Goal: Task Accomplishment & Management: Use online tool/utility

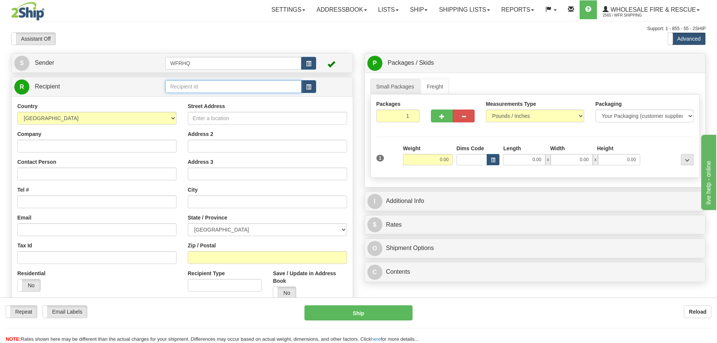
click at [206, 82] on input "text" at bounding box center [233, 86] width 136 height 13
click at [205, 102] on div "KASL529A" at bounding box center [231, 98] width 129 height 8
type input "KASL529A"
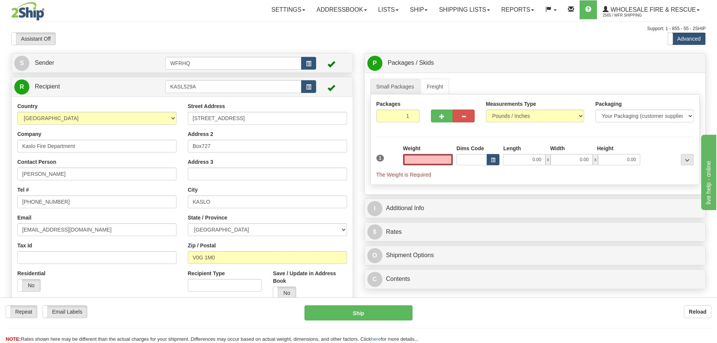
type input "0.00"
drag, startPoint x: 240, startPoint y: 115, endPoint x: 181, endPoint y: 120, distance: 58.5
click at [181, 120] on div "Country AFGHANISTAN ALAND ISLANDS ALBANIA ALGERIA AMERICAN SAMOA ANDORRA ANGOLA…" at bounding box center [182, 203] width 341 height 202
drag, startPoint x: 233, startPoint y: 148, endPoint x: 167, endPoint y: 149, distance: 65.5
click at [167, 150] on div "Country AFGHANISTAN ALAND ISLANDS ALBANIA ALGERIA AMERICAN SAMOA ANDORRA ANGOLA…" at bounding box center [182, 203] width 341 height 202
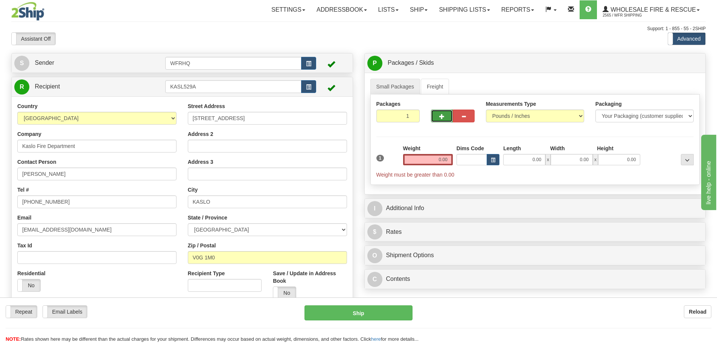
click at [438, 114] on button "button" at bounding box center [442, 115] width 22 height 13
radio input "true"
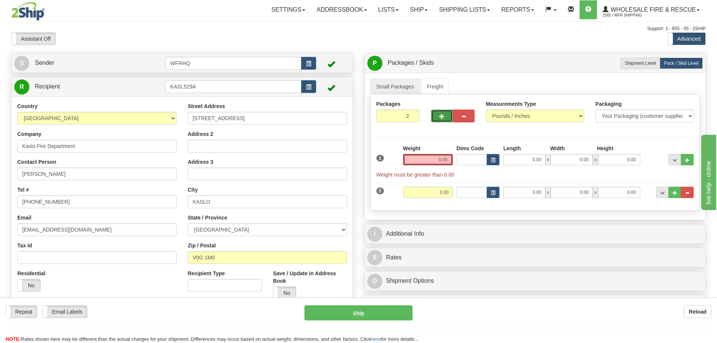
click at [438, 114] on button "button" at bounding box center [442, 115] width 22 height 13
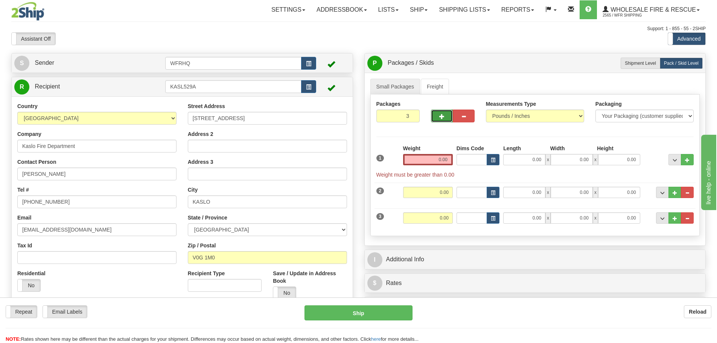
click at [438, 114] on button "button" at bounding box center [442, 115] width 22 height 13
type input "4"
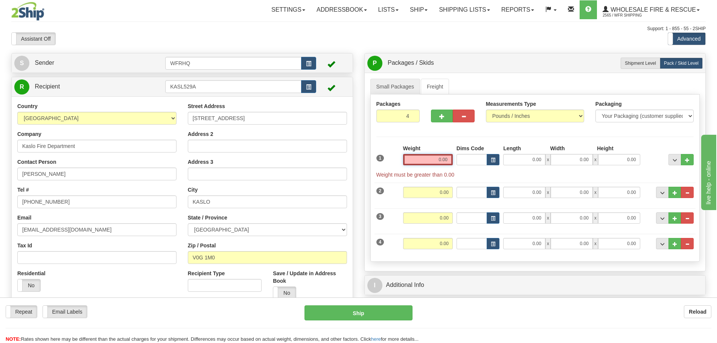
drag, startPoint x: 441, startPoint y: 160, endPoint x: 427, endPoint y: 158, distance: 13.6
click at [438, 159] on input "0.00" at bounding box center [428, 159] width 50 height 11
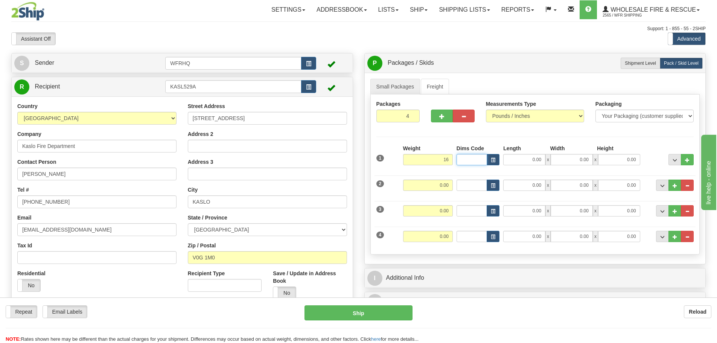
type input "16.00"
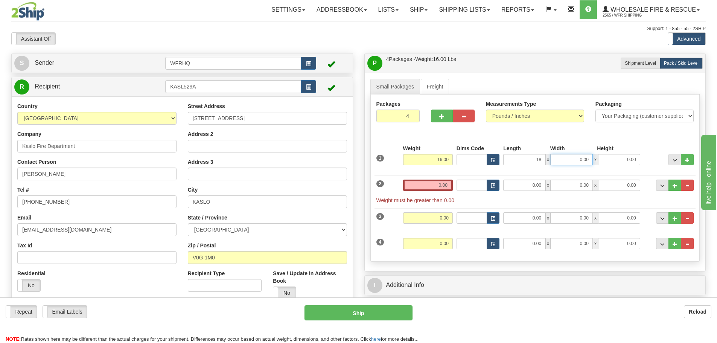
type input "18.00"
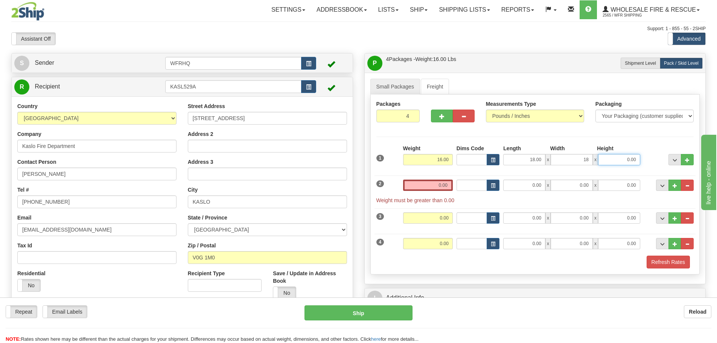
type input "18.00"
type input "12.00"
click at [439, 187] on input "0.00" at bounding box center [428, 184] width 50 height 11
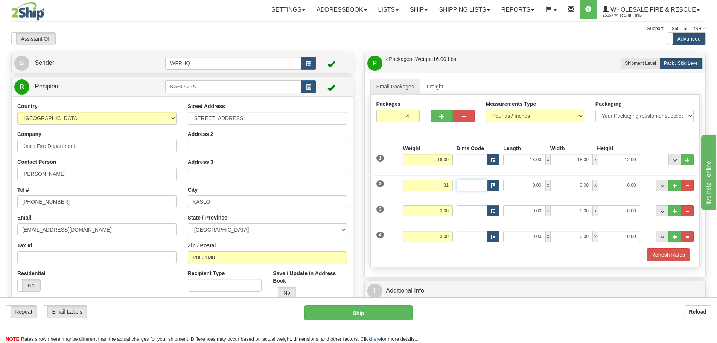
type input "31.00"
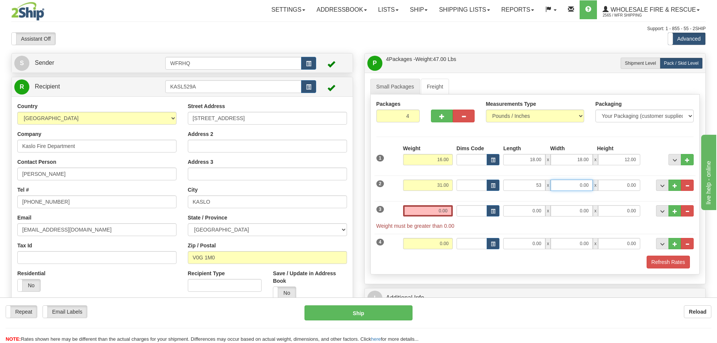
type input "53.00"
type input "12.00"
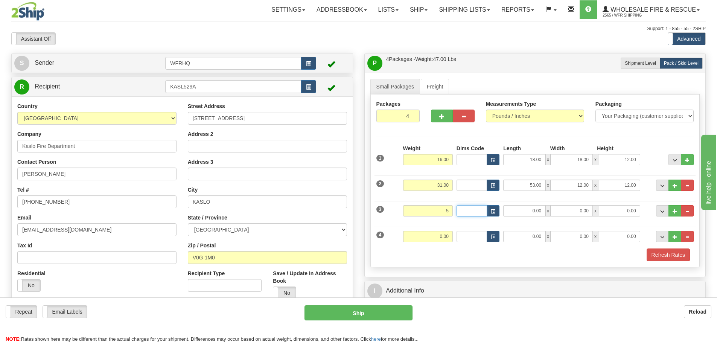
type input "5.00"
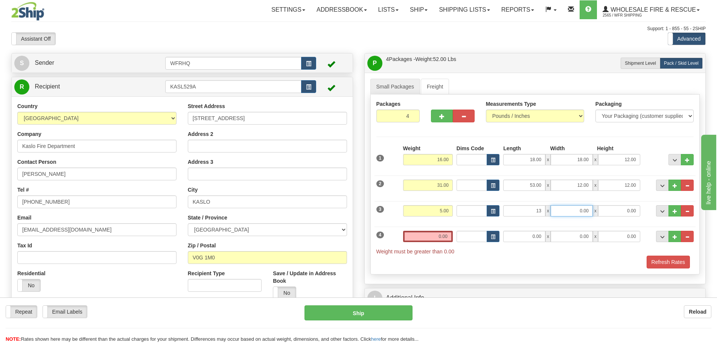
type input "13.00"
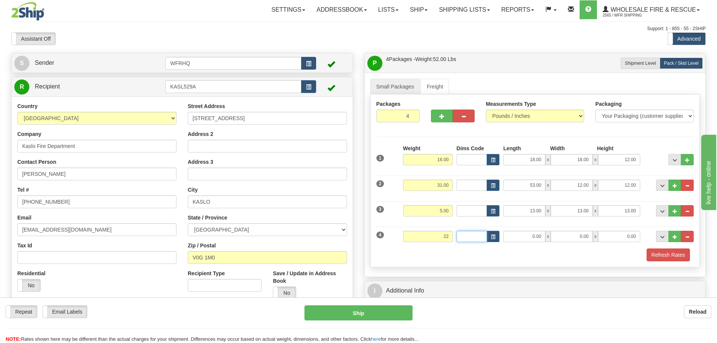
type input "22.00"
type input "34.00"
type input "13.00"
type input "6.00"
click at [671, 257] on button "Refresh Rates" at bounding box center [667, 254] width 43 height 13
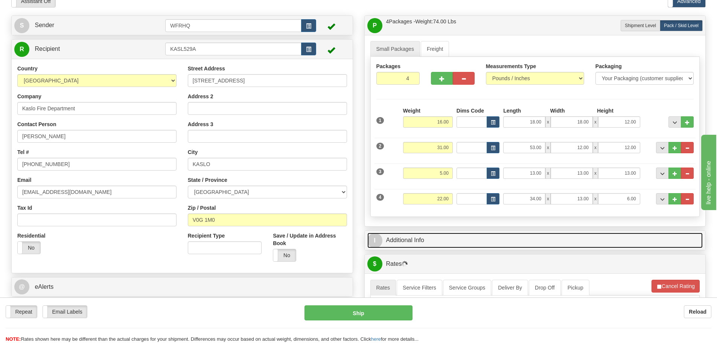
click at [446, 244] on link "I Additional Info" at bounding box center [535, 239] width 336 height 15
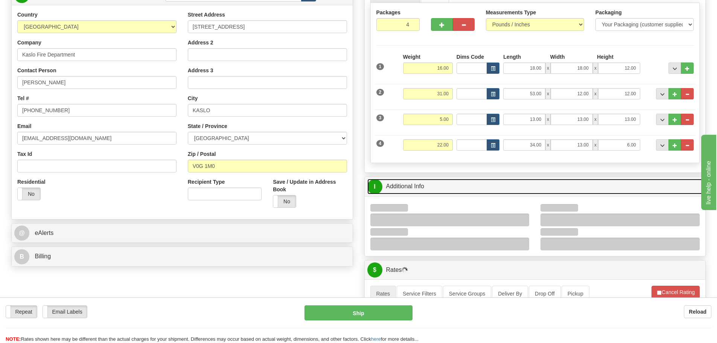
scroll to position [113, 0]
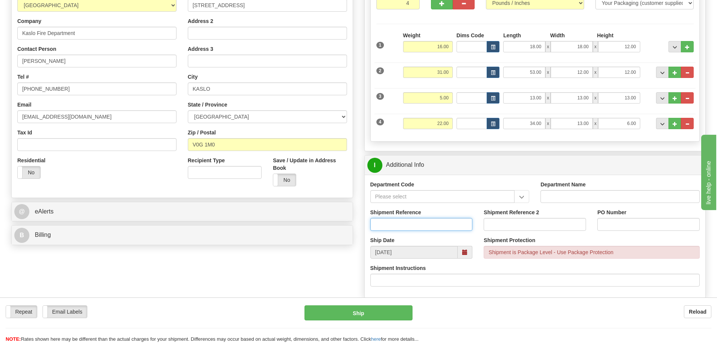
click at [394, 227] on input "Shipment Reference" at bounding box center [421, 224] width 102 height 13
type input "S42229-30517"
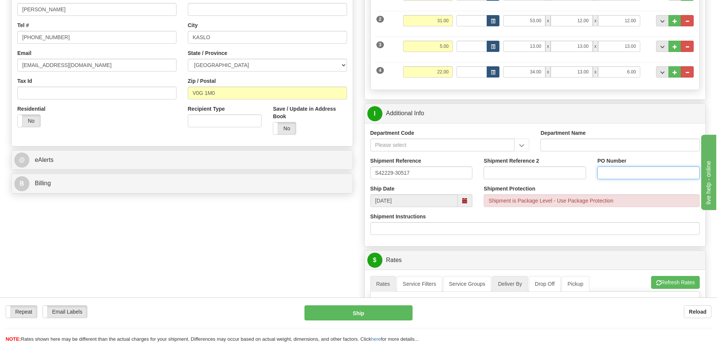
scroll to position [301, 0]
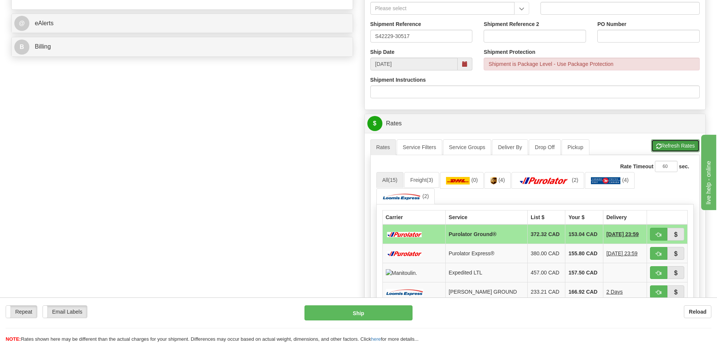
click at [674, 144] on button "Refresh Rates" at bounding box center [675, 145] width 49 height 13
click at [659, 235] on span "button" at bounding box center [658, 234] width 5 height 5
type input "260"
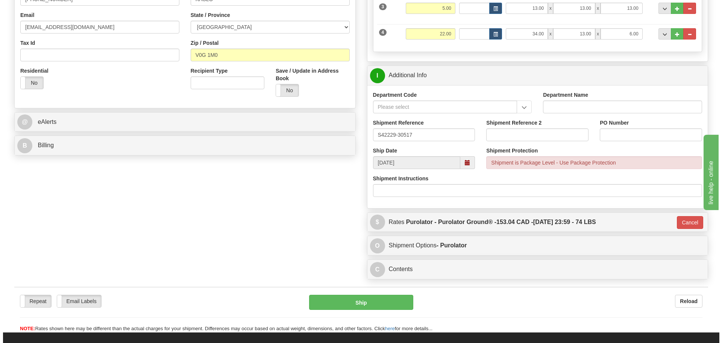
scroll to position [226, 0]
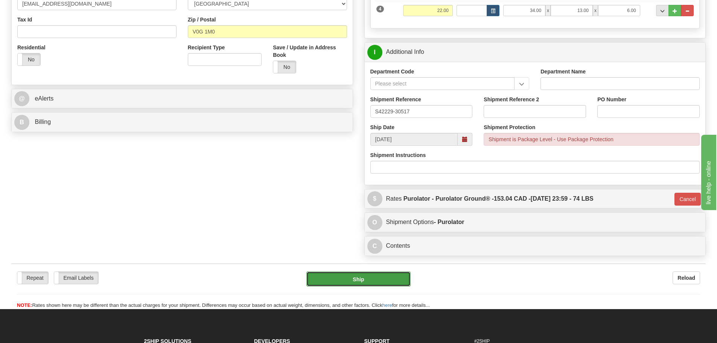
click at [393, 283] on button "Ship" at bounding box center [358, 278] width 104 height 15
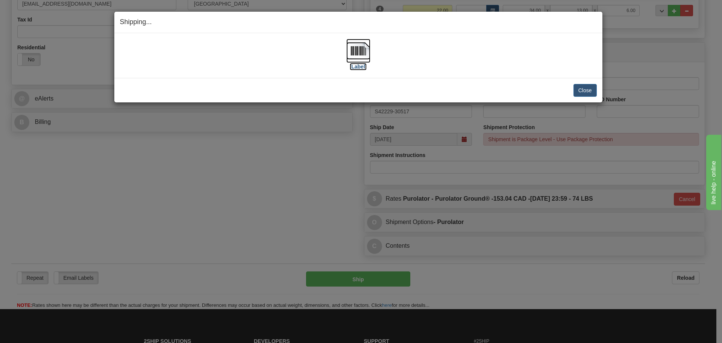
click at [356, 48] on img at bounding box center [358, 51] width 24 height 24
click at [364, 53] on img at bounding box center [358, 51] width 24 height 24
click at [579, 91] on button "Close" at bounding box center [585, 90] width 23 height 13
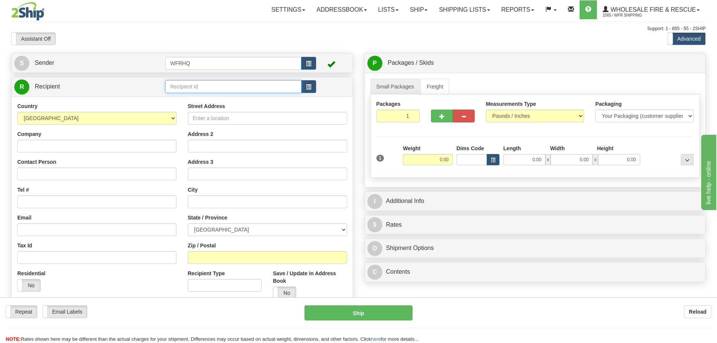
click at [247, 86] on input "text" at bounding box center [233, 86] width 136 height 13
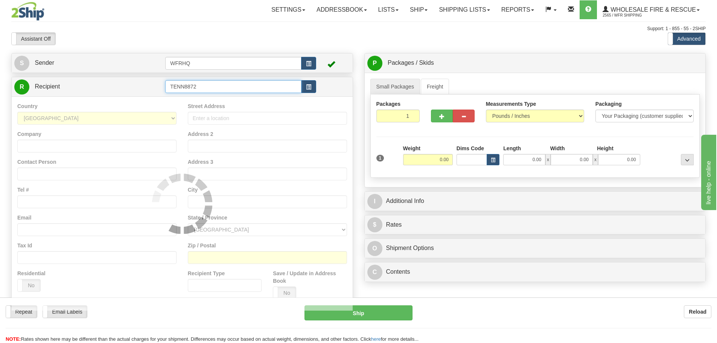
type input "TENN8872"
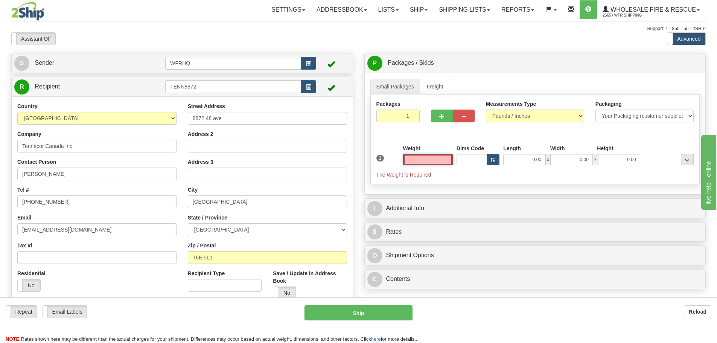
scroll to position [38, 0]
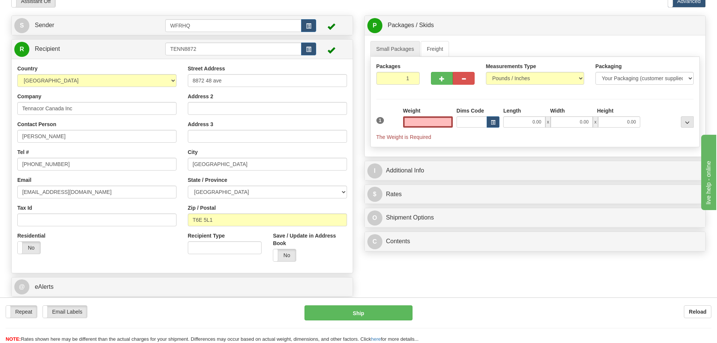
type input "0.00"
drag, startPoint x: 47, startPoint y: 137, endPoint x: -22, endPoint y: 137, distance: 68.8
click at [0, 137] on html "Training Course Close Toggle navigation Settings Shipping Preferences New Sende…" at bounding box center [358, 133] width 717 height 343
paste input "Brando"
type input "Brando Annett"
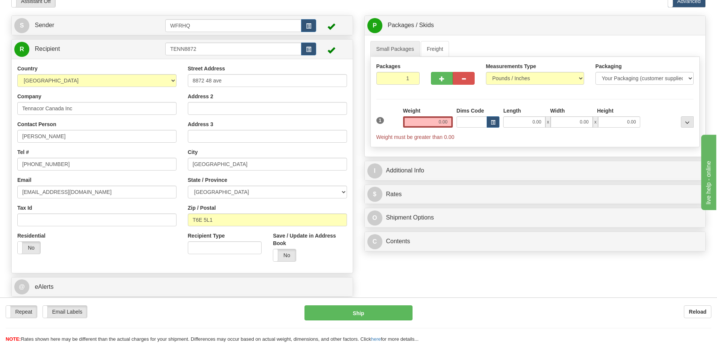
drag, startPoint x: 419, startPoint y: 114, endPoint x: 421, endPoint y: 118, distance: 3.9
click at [420, 116] on div "Weight 0.00" at bounding box center [428, 117] width 50 height 21
click at [421, 118] on input "0.00" at bounding box center [428, 121] width 50 height 11
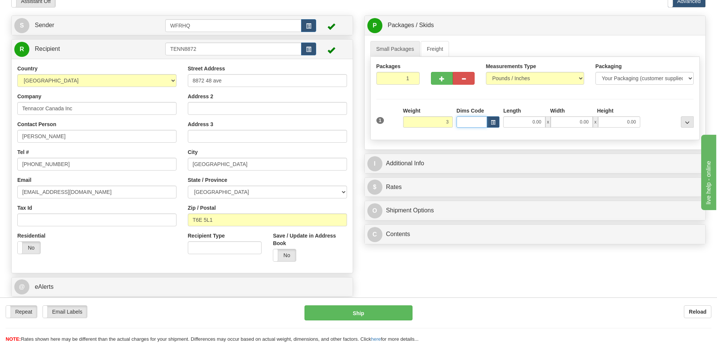
type input "3.00"
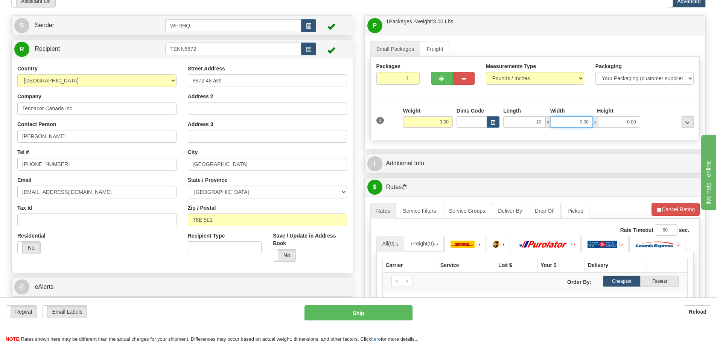
type input "10.00"
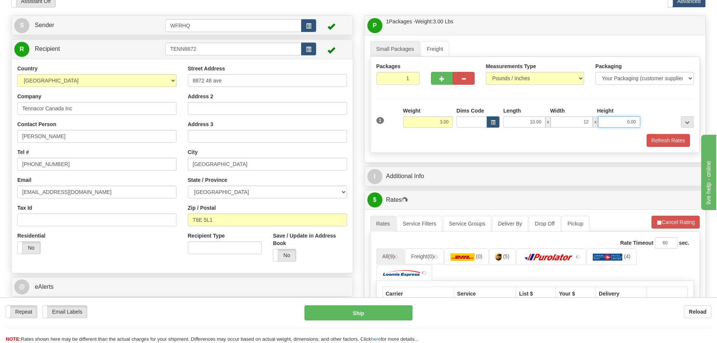
type input "12.00"
type input "1"
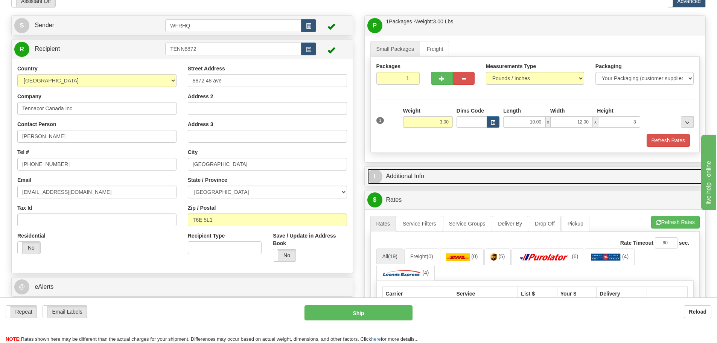
type input "3.00"
click at [443, 175] on link "I Additional Info" at bounding box center [535, 176] width 336 height 15
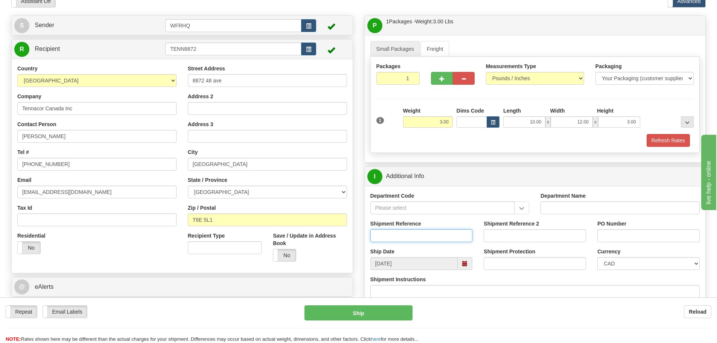
click at [424, 237] on input "Shipment Reference" at bounding box center [421, 235] width 102 height 13
type input "S46012-30538"
click at [618, 233] on input "PO Number" at bounding box center [648, 235] width 102 height 13
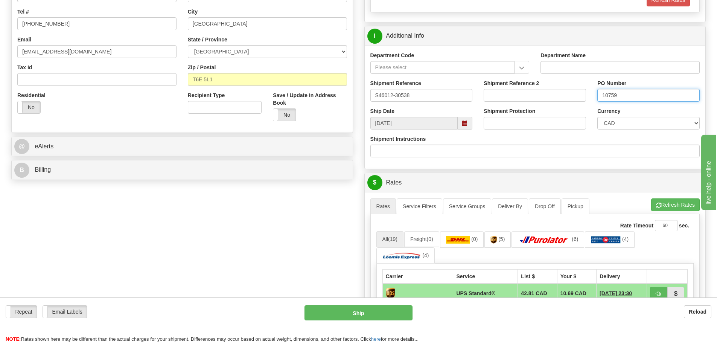
scroll to position [188, 0]
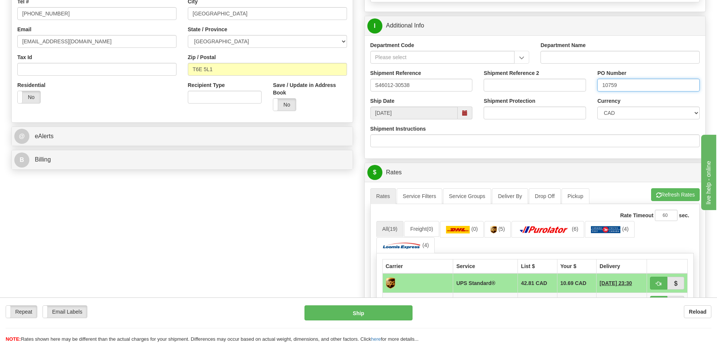
type input "10759"
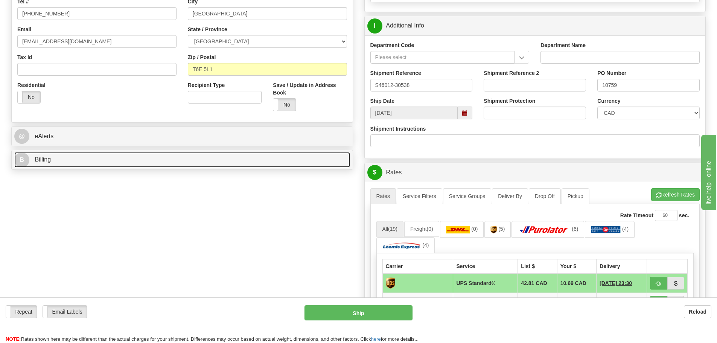
click at [115, 159] on link "B Billing" at bounding box center [182, 159] width 336 height 15
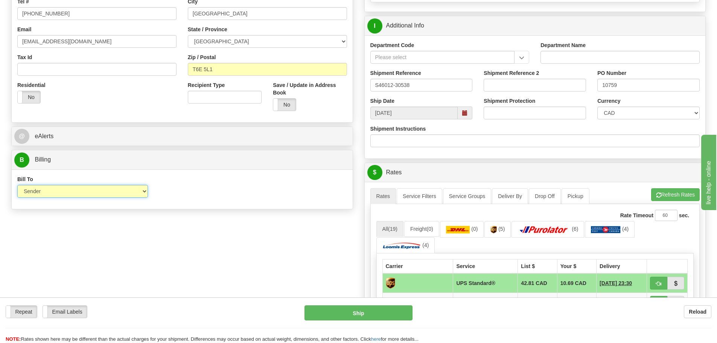
click at [81, 193] on select "Sender Recipient Third Party Collect" at bounding box center [82, 191] width 131 height 13
select select "2"
click at [17, 185] on select "Sender Recipient Third Party Collect" at bounding box center [82, 191] width 131 height 13
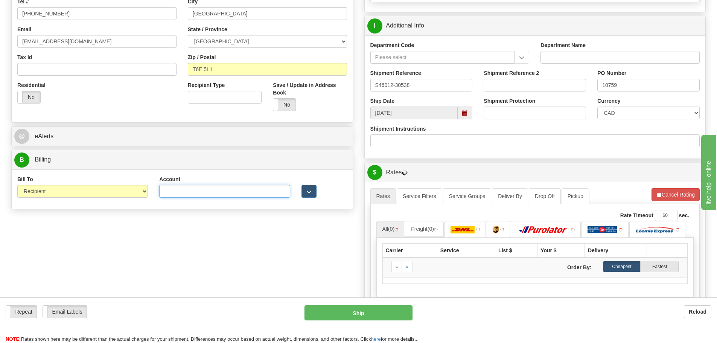
click at [186, 191] on input "Account" at bounding box center [224, 191] width 131 height 13
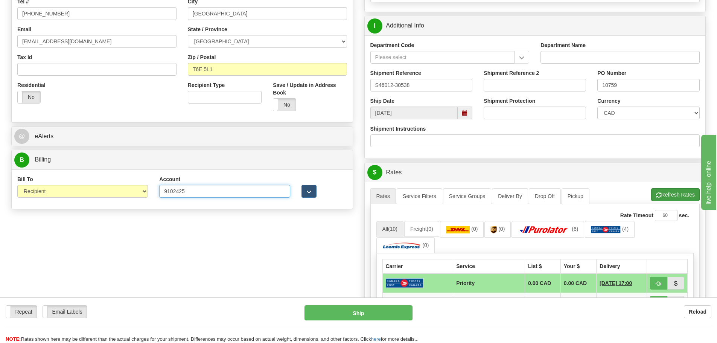
type input "9102425"
click at [673, 194] on button "Refresh Rates" at bounding box center [675, 194] width 49 height 13
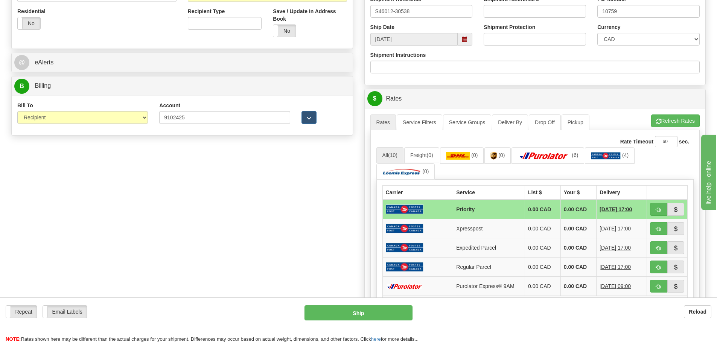
scroll to position [301, 0]
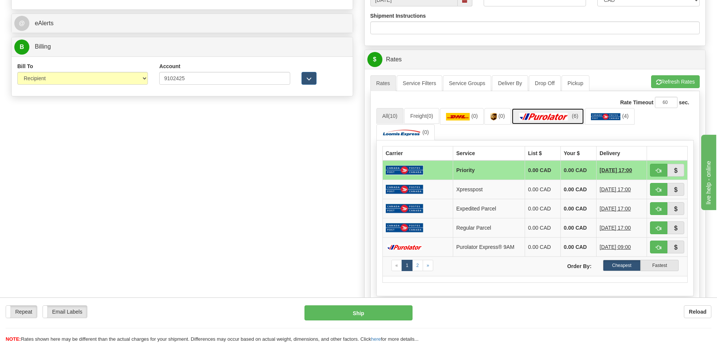
click at [547, 115] on img at bounding box center [543, 117] width 53 height 8
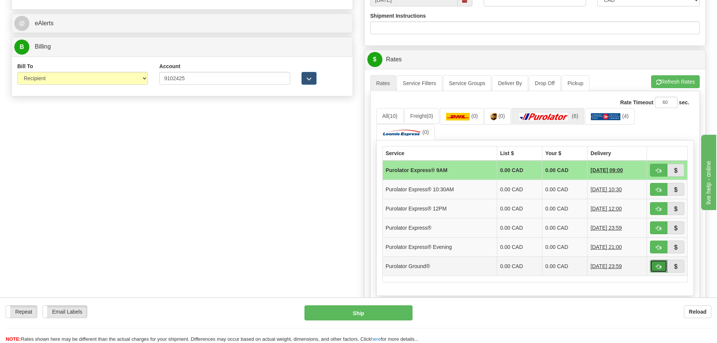
click at [659, 264] on span "button" at bounding box center [658, 266] width 5 height 5
type input "260"
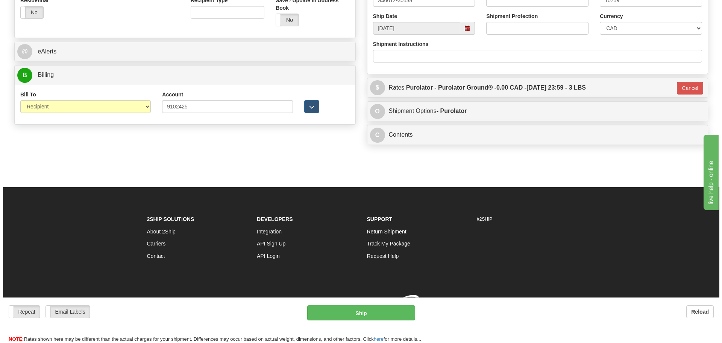
scroll to position [284, 0]
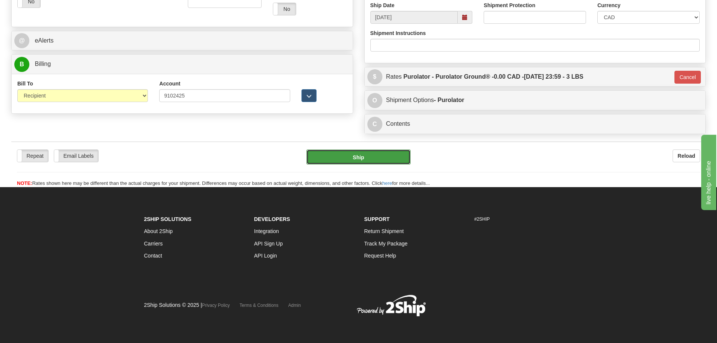
click at [365, 158] on button "Ship" at bounding box center [358, 156] width 104 height 15
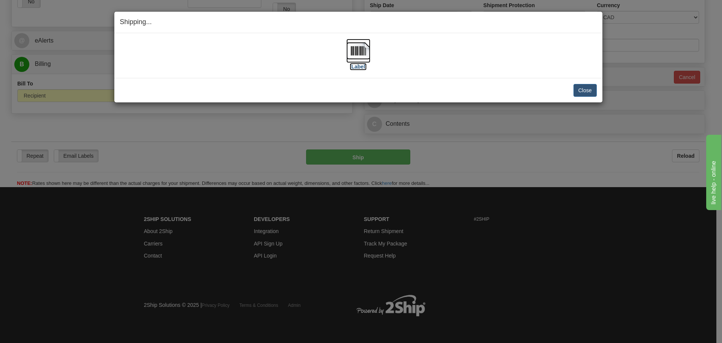
click at [360, 54] on img at bounding box center [358, 51] width 24 height 24
drag, startPoint x: 581, startPoint y: 84, endPoint x: 389, endPoint y: 121, distance: 195.4
click at [581, 84] on button "Close" at bounding box center [585, 90] width 23 height 13
